Goal: Information Seeking & Learning: Check status

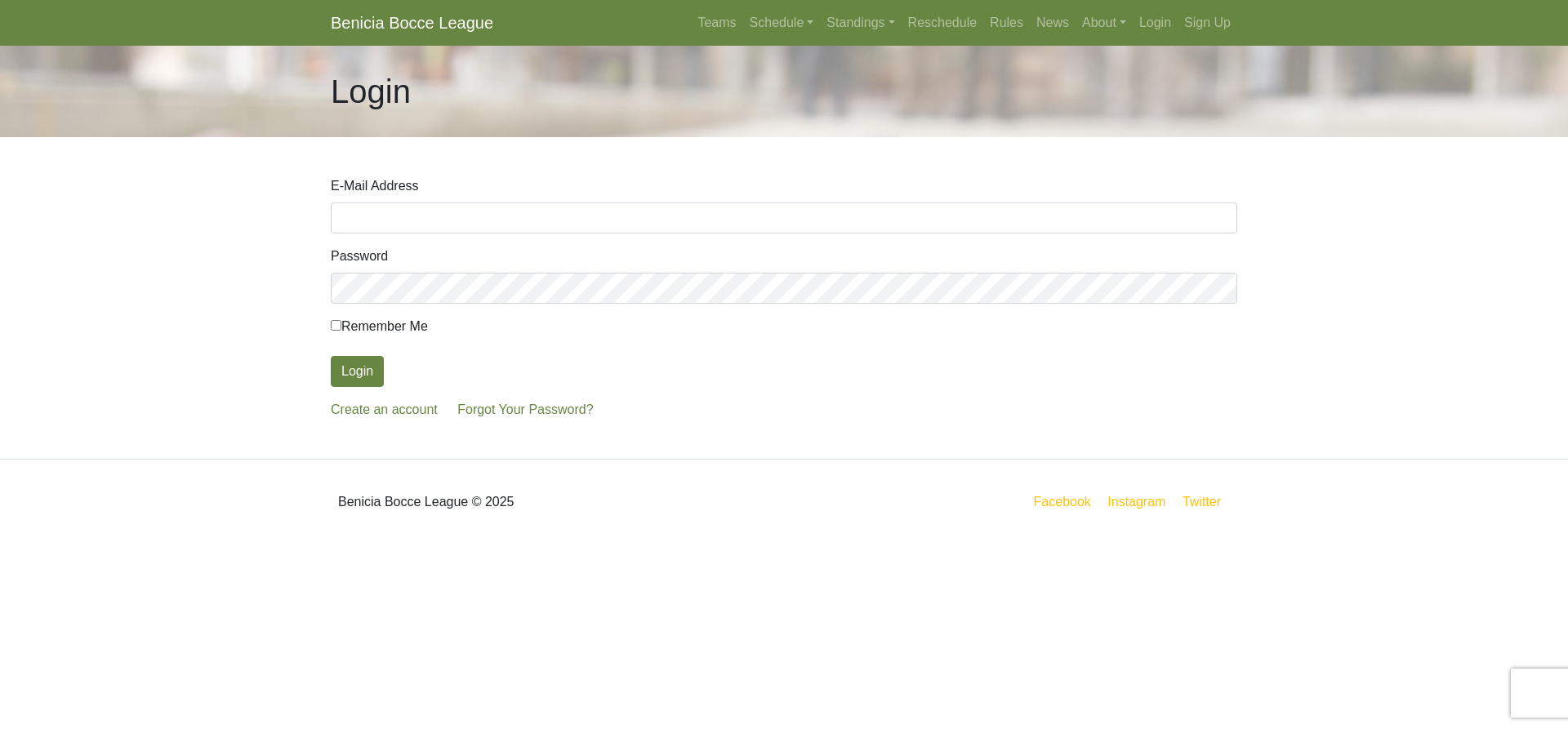
click at [393, 216] on input "E-Mail Address" at bounding box center [784, 218] width 907 height 31
type input "thor21rk@comcast.net"
click at [354, 368] on button "Login" at bounding box center [357, 372] width 53 height 31
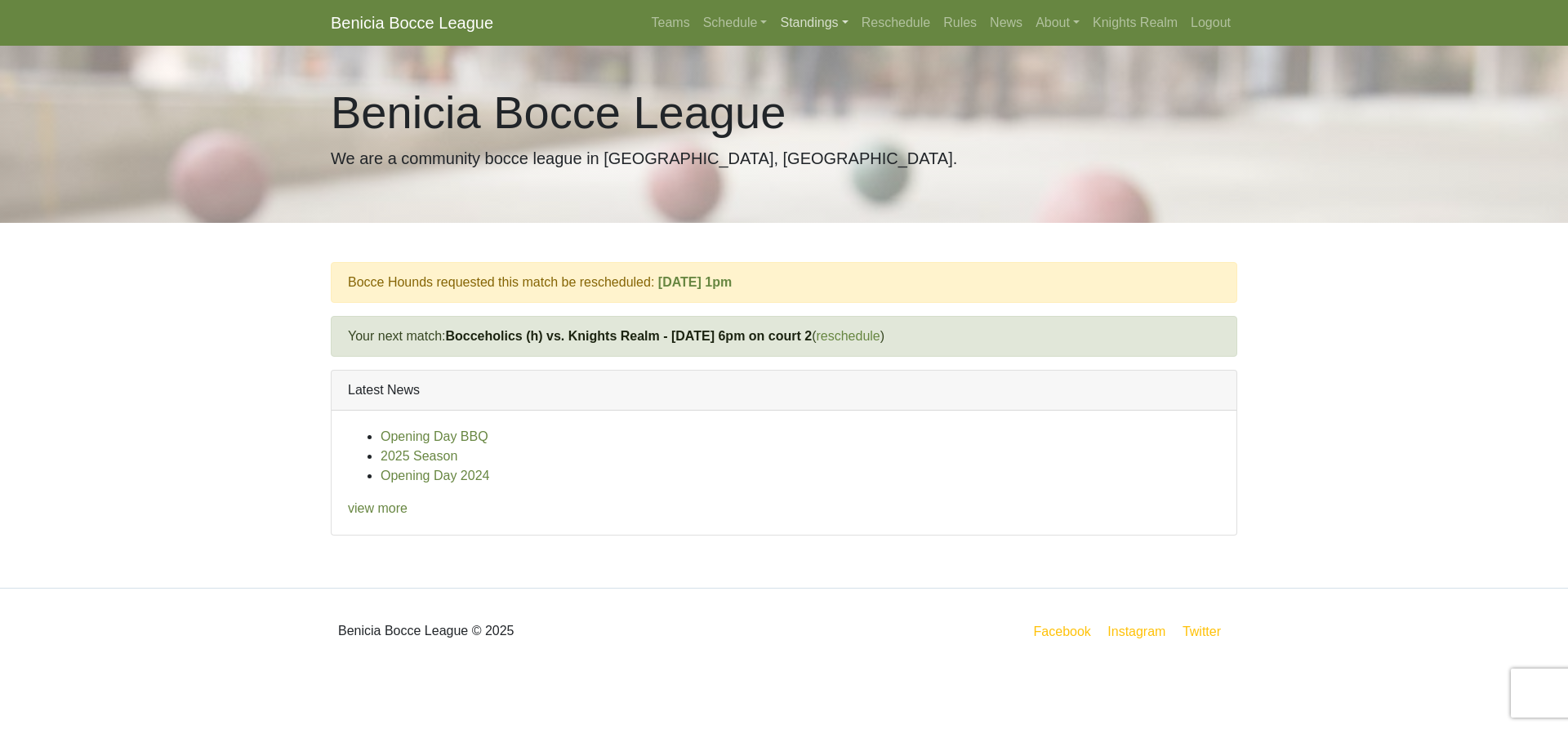
click at [842, 24] on link "Standings" at bounding box center [813, 22] width 80 height 32
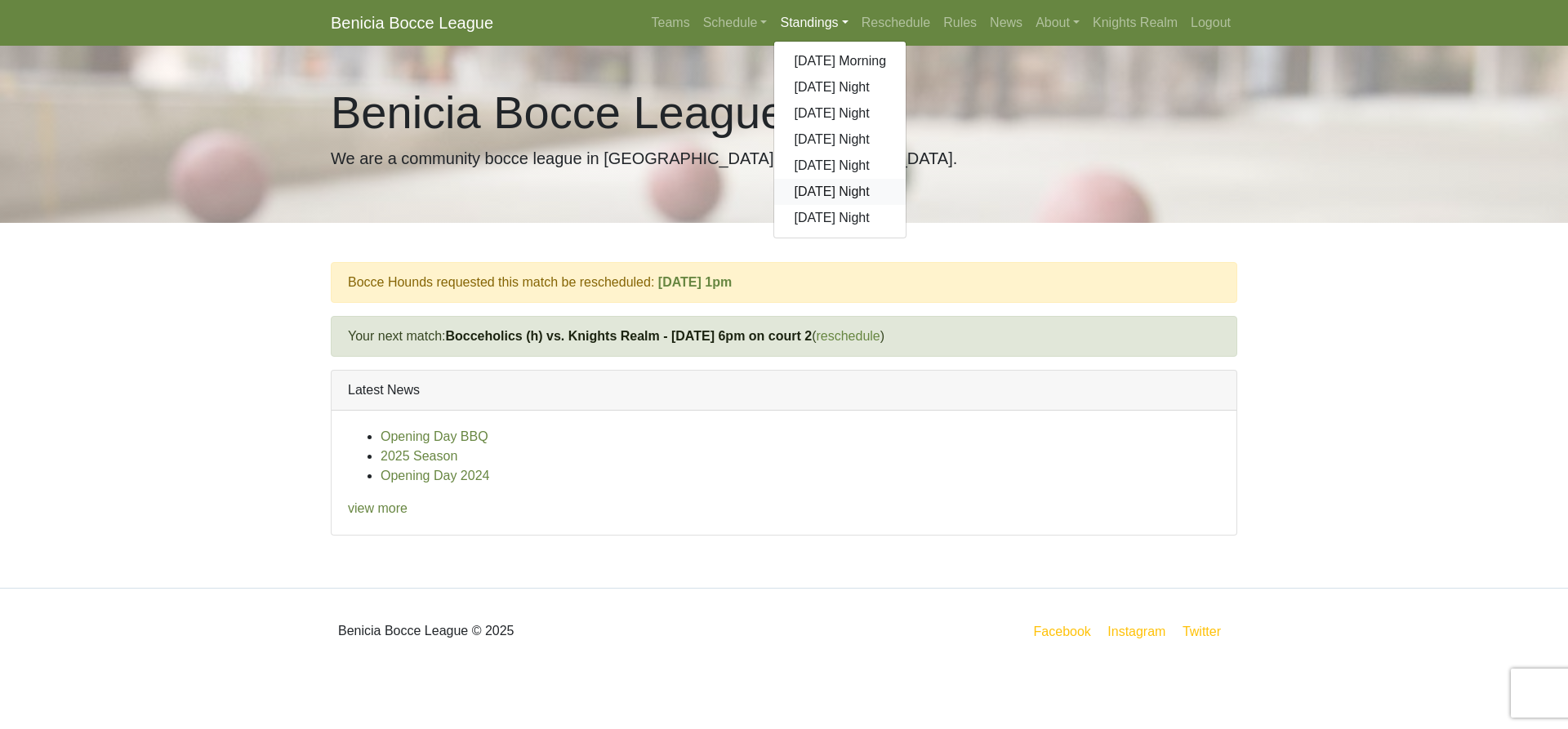
click at [817, 196] on link "[DATE] Night" at bounding box center [840, 192] width 131 height 26
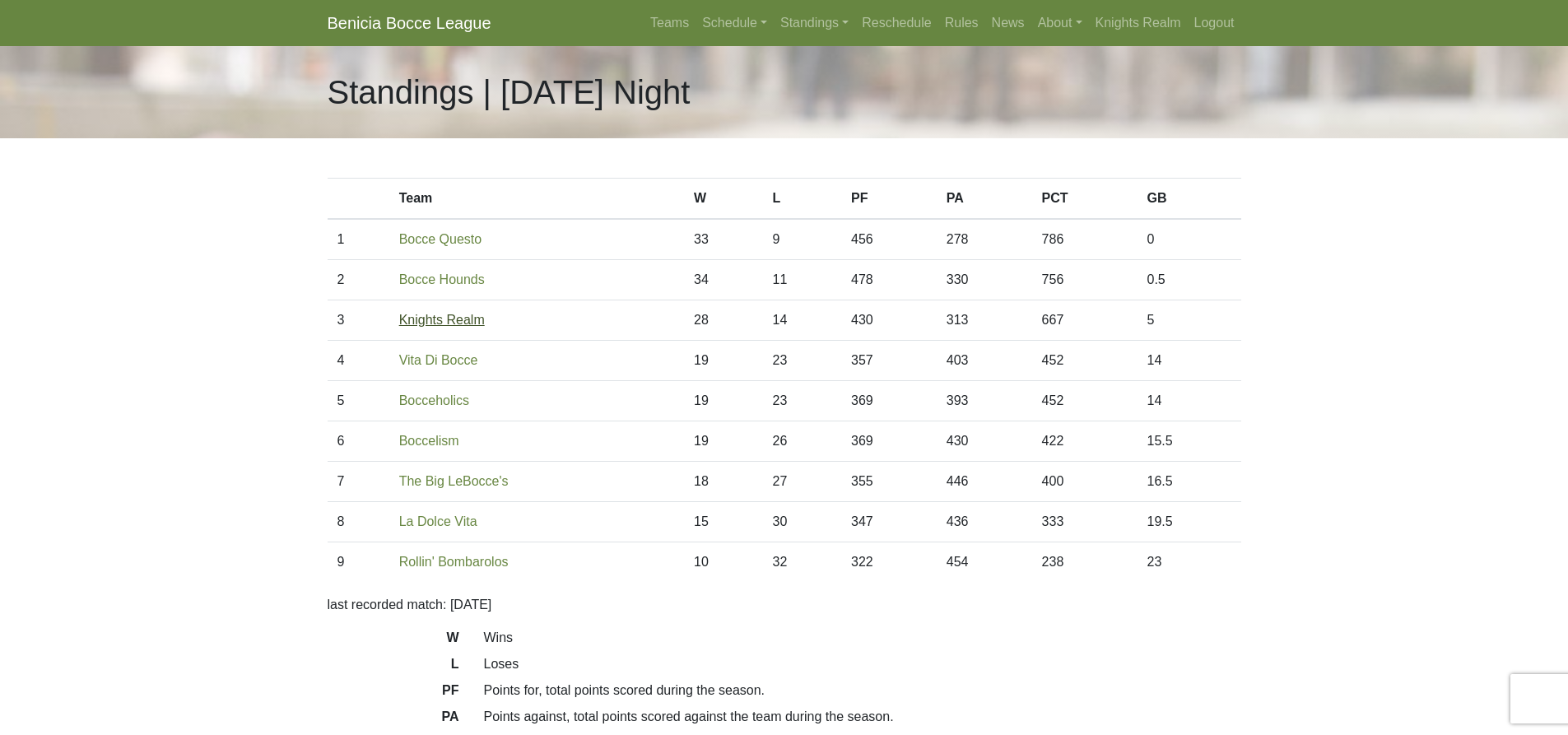
click at [431, 325] on link "Knights Realm" at bounding box center [442, 319] width 86 height 14
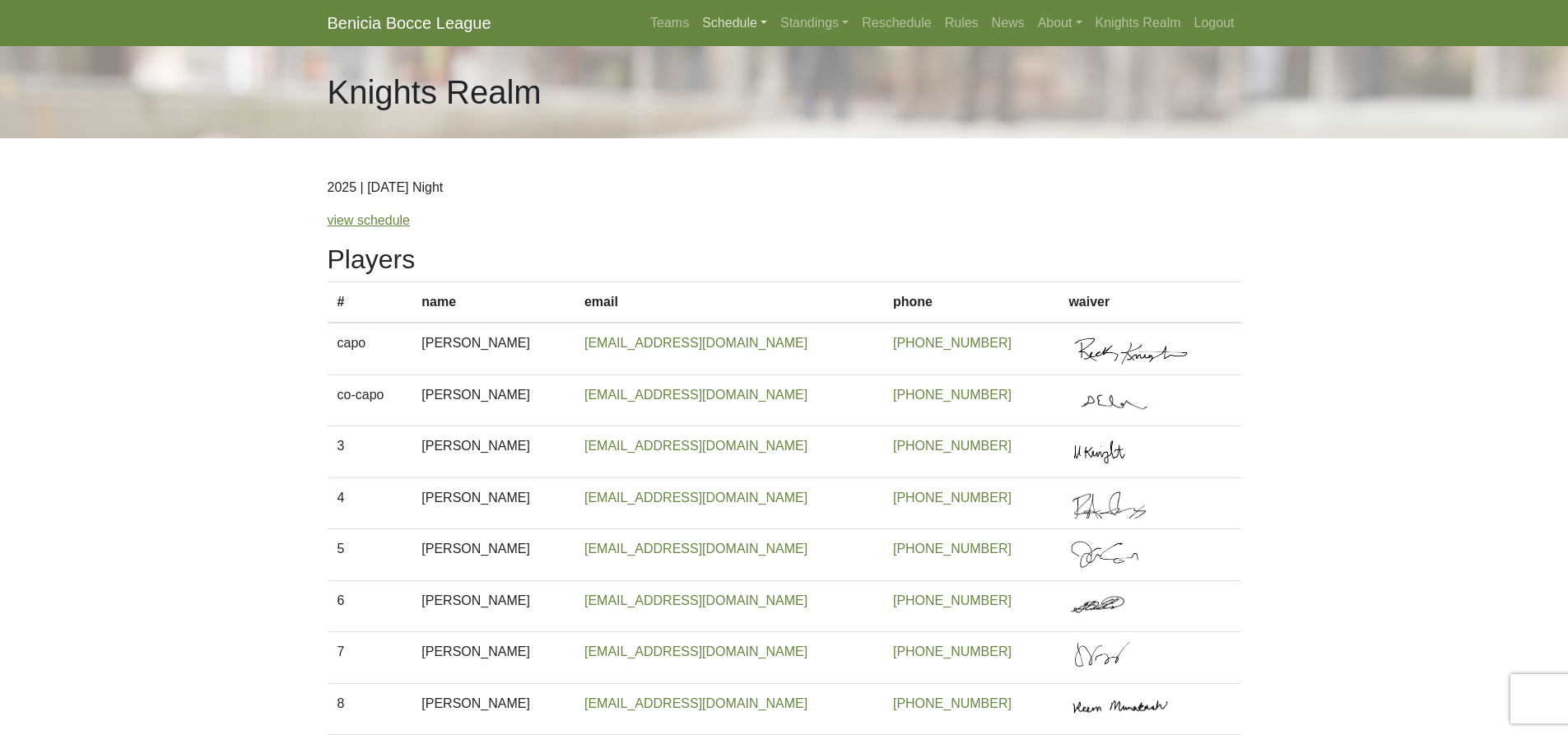
click at [763, 24] on link "Schedule" at bounding box center [735, 22] width 78 height 33
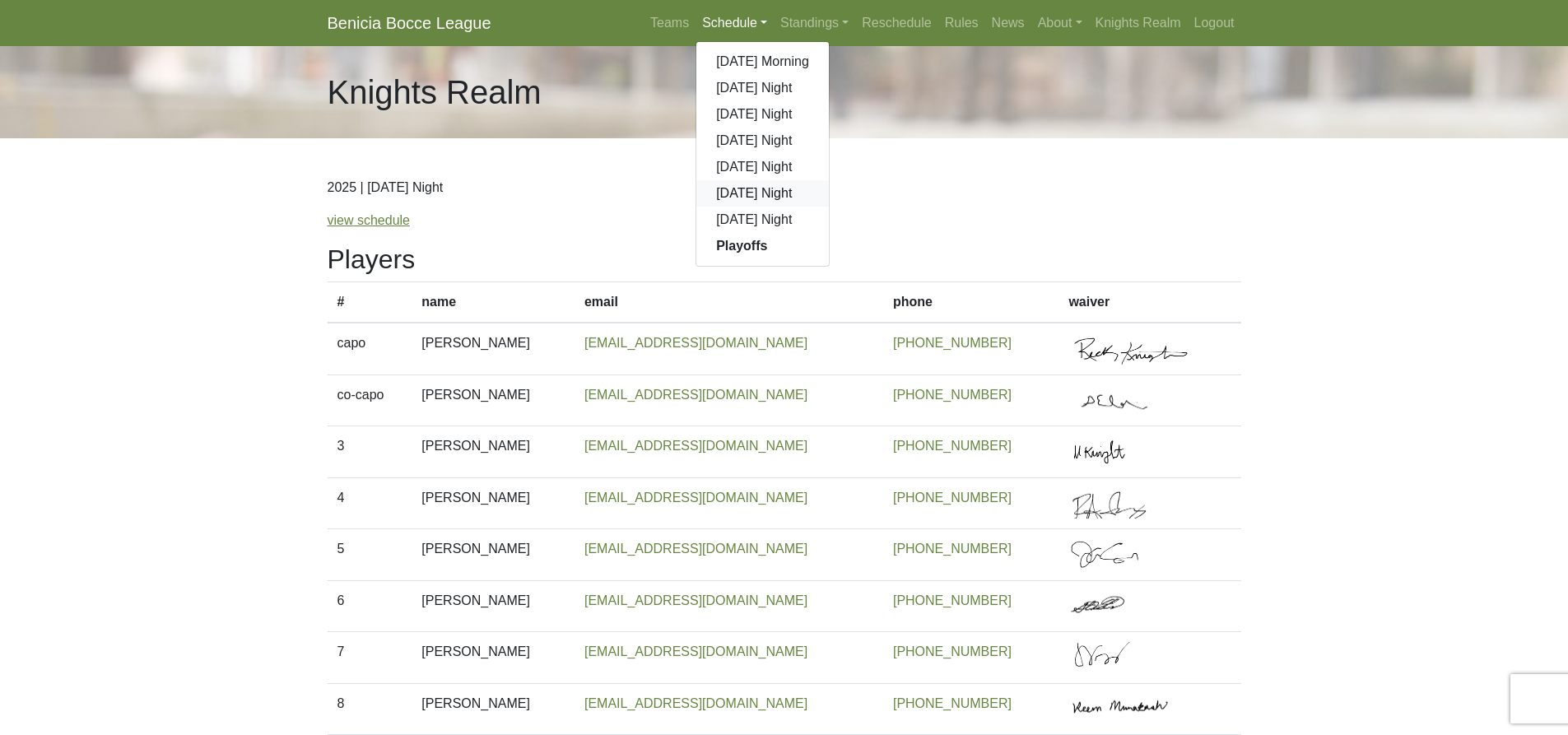
click at [736, 196] on link "[DATE] Night" at bounding box center [763, 193] width 132 height 26
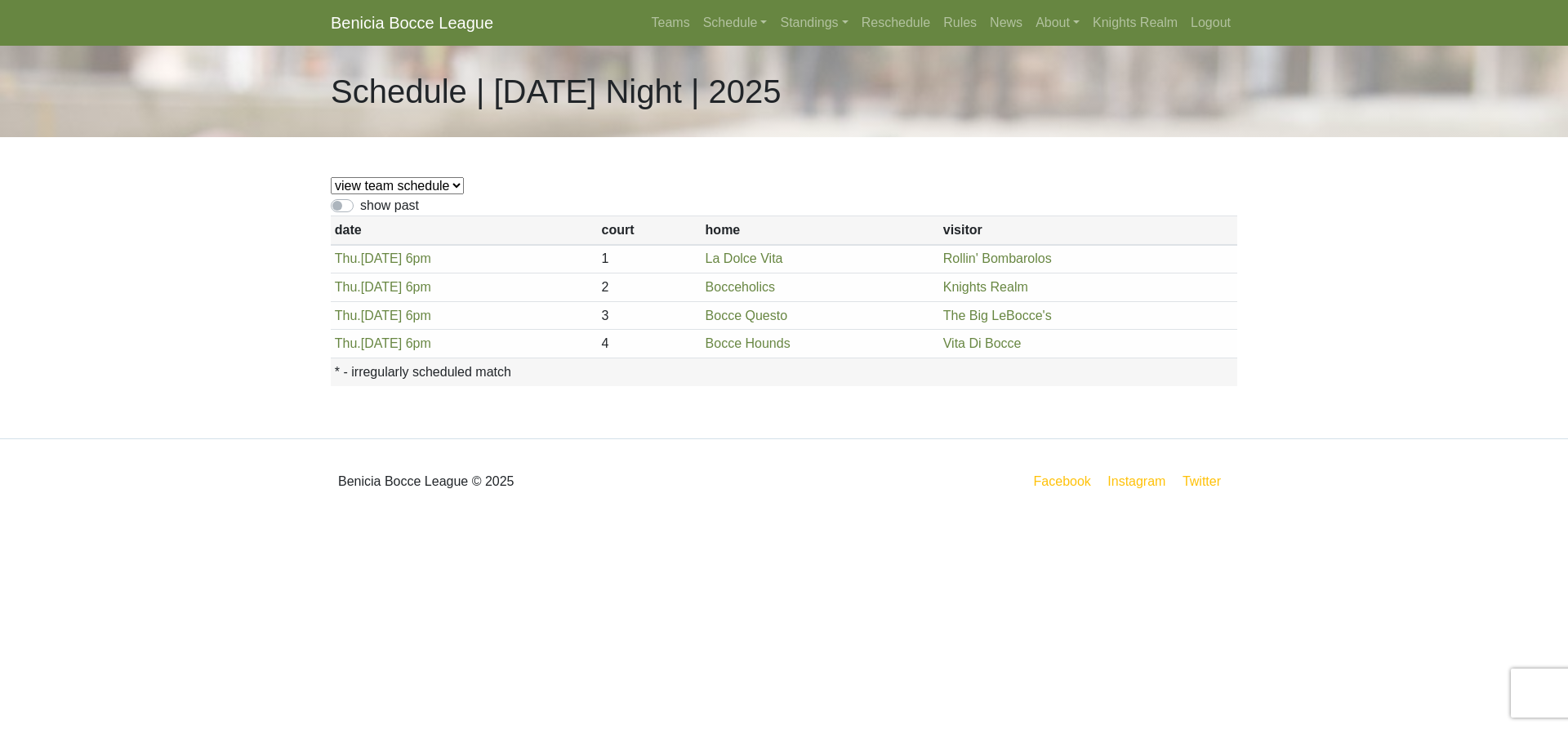
click at [451, 187] on select "view team schedule Knights Realm La Dolce Vita The Big LeBocce's Bocceholics Bo…" at bounding box center [398, 186] width 133 height 18
select select "1847"
click at [331, 178] on select "view team schedule Knights Realm La Dolce Vita The Big LeBocce's Bocceholics Bo…" at bounding box center [398, 186] width 133 height 18
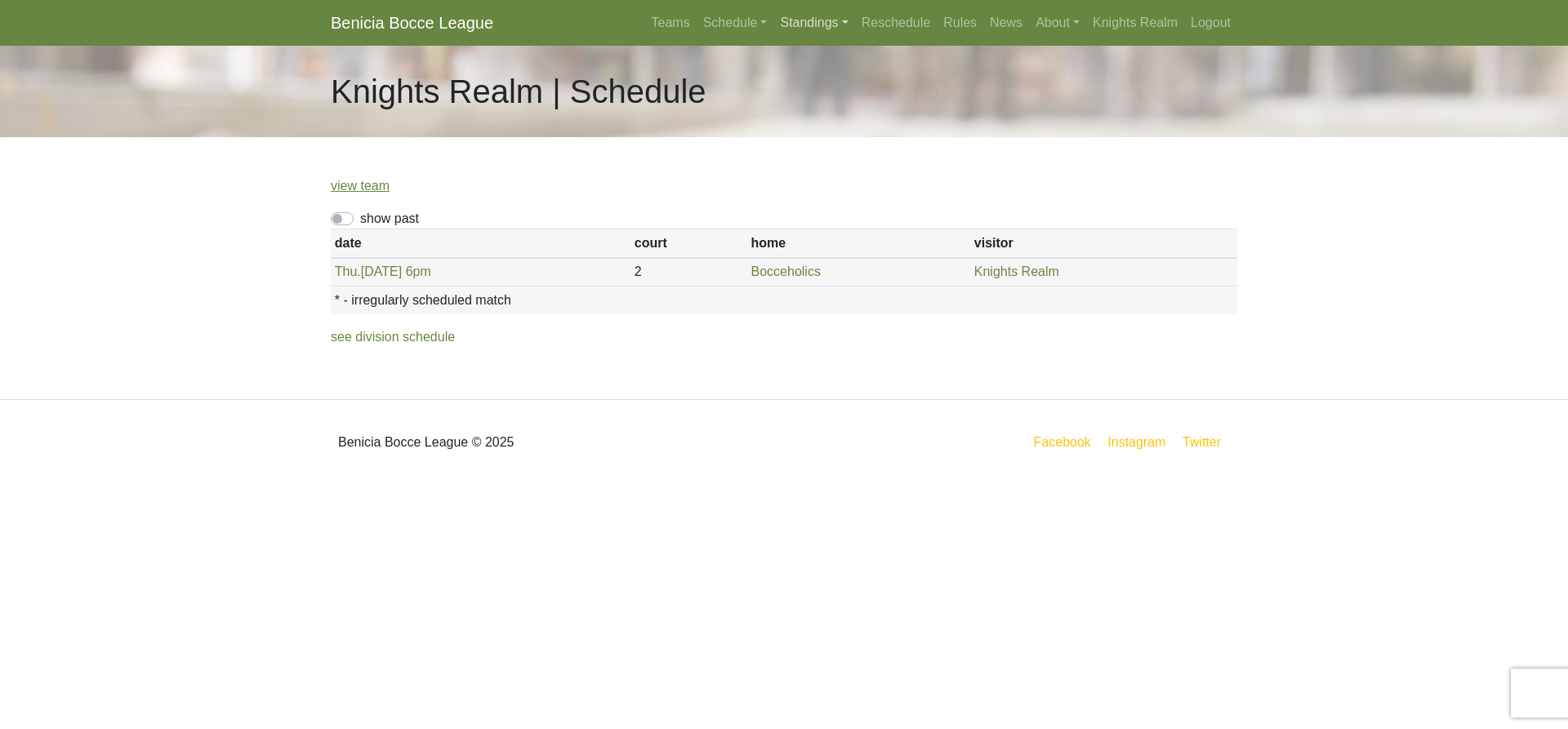
click at [842, 23] on link "Standings" at bounding box center [813, 22] width 80 height 32
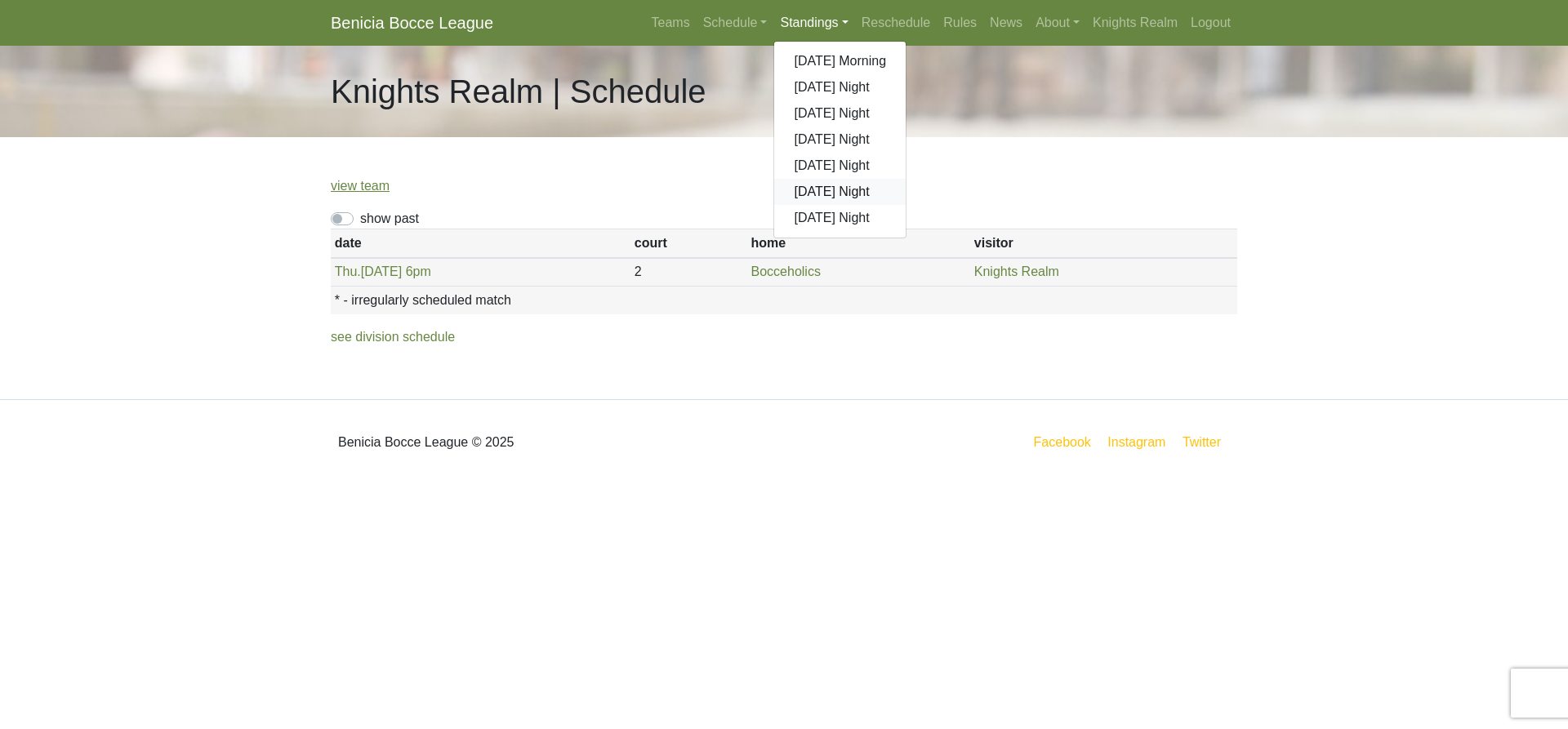
click at [828, 190] on link "[DATE] Night" at bounding box center [840, 192] width 131 height 26
